Goal: Go to known website: Access a specific website the user already knows

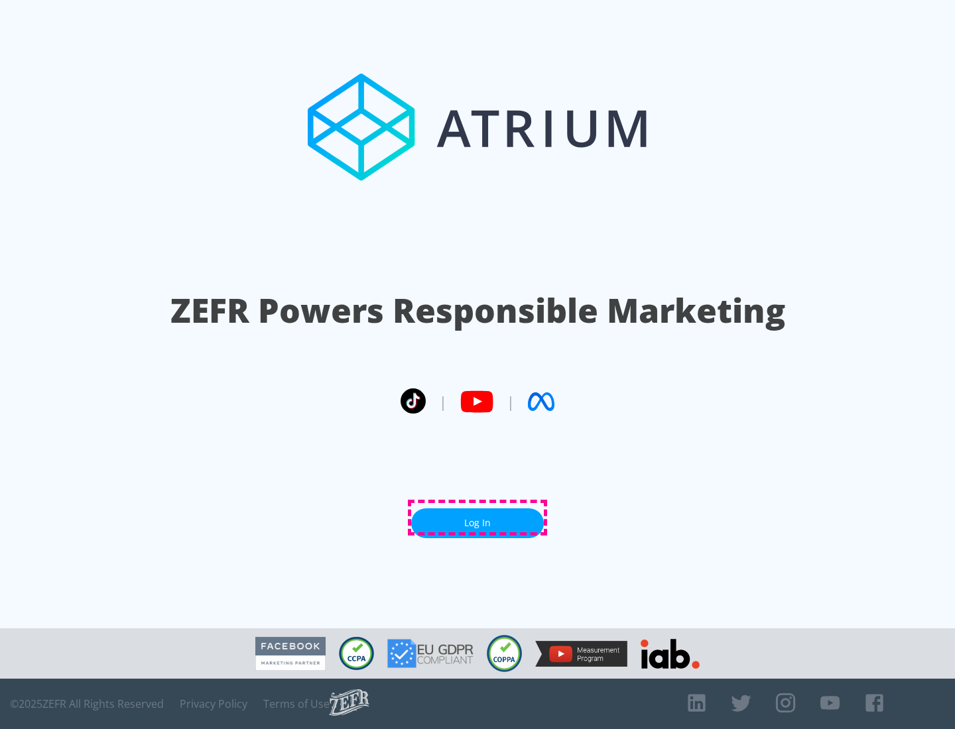
click at [477, 518] on link "Log In" at bounding box center [477, 524] width 133 height 30
